Goal: Obtain resource: Download file/media

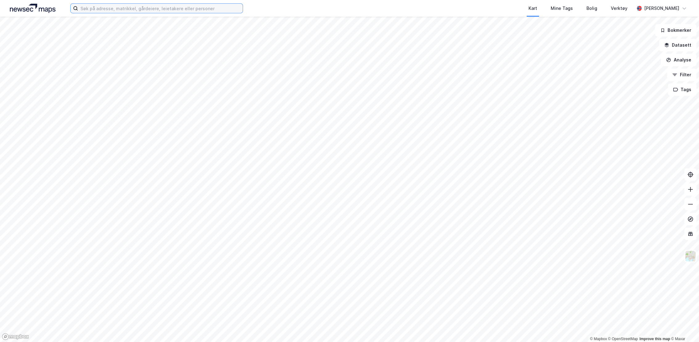
click at [172, 10] on input at bounding box center [160, 8] width 165 height 9
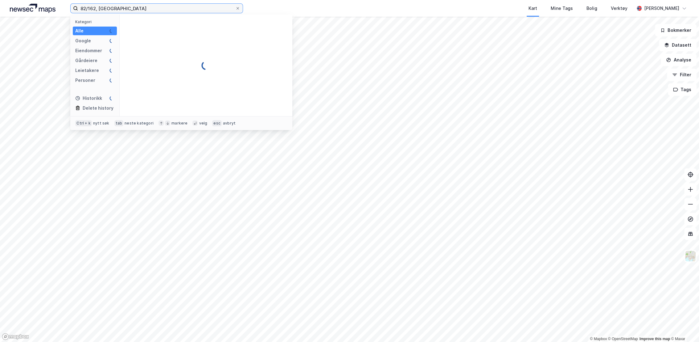
type input "82/162, [GEOGRAPHIC_DATA]"
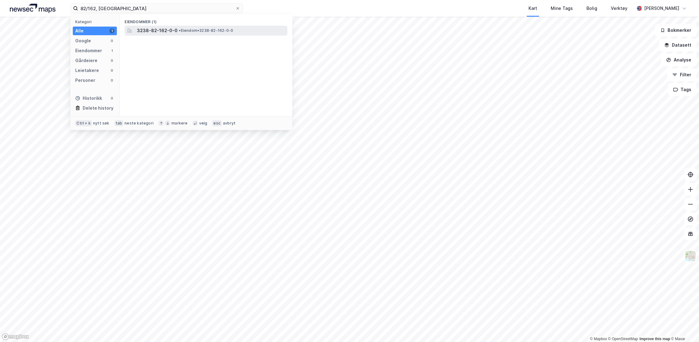
click at [194, 34] on div "3238-82-162-0-0 • Eiendom • 3238-82-162-0-0" at bounding box center [211, 30] width 149 height 7
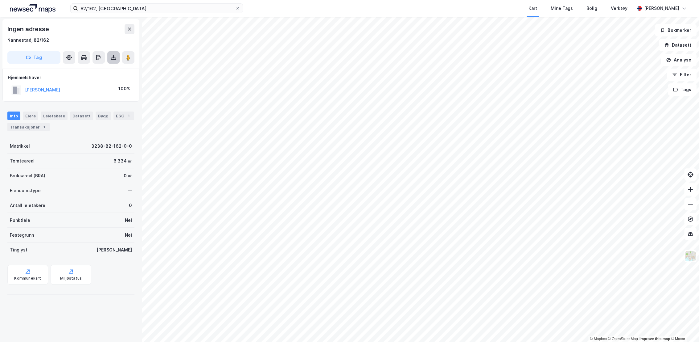
click at [110, 54] on button at bounding box center [113, 57] width 12 height 12
click at [106, 70] on div "Last ned grunnbok" at bounding box center [87, 70] width 66 height 10
